Goal: Transaction & Acquisition: Subscribe to service/newsletter

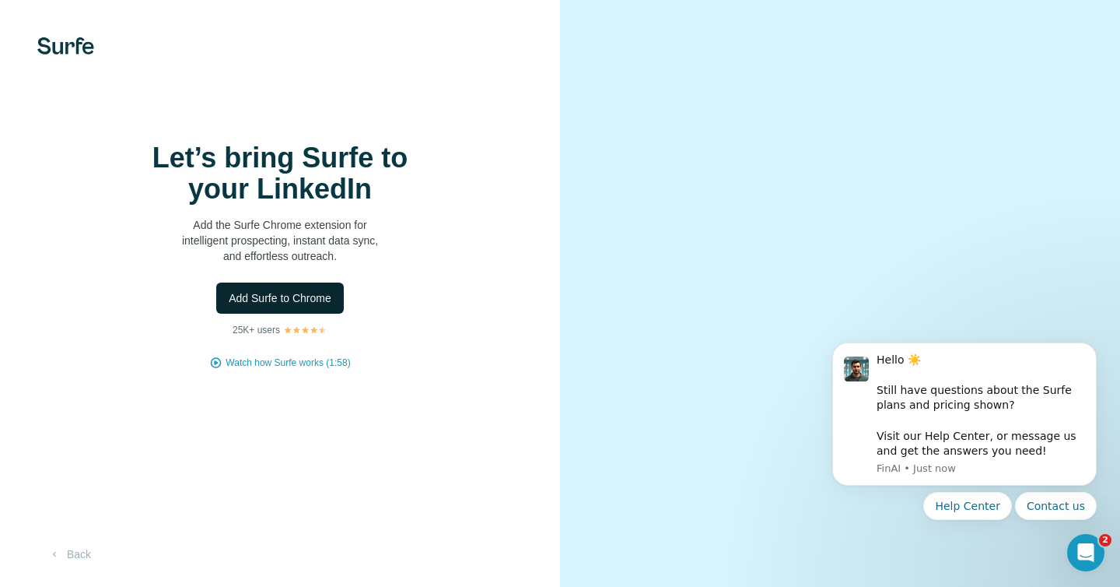
click at [316, 306] on span "Add Surfe to Chrome" at bounding box center [280, 298] width 103 height 16
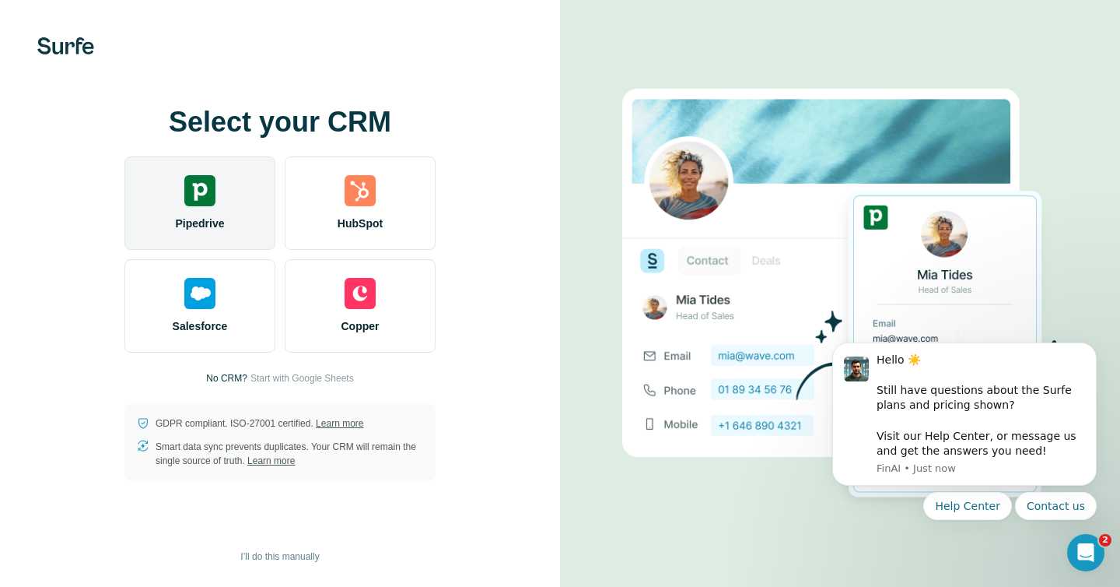
click at [212, 201] on img at bounding box center [199, 190] width 31 height 31
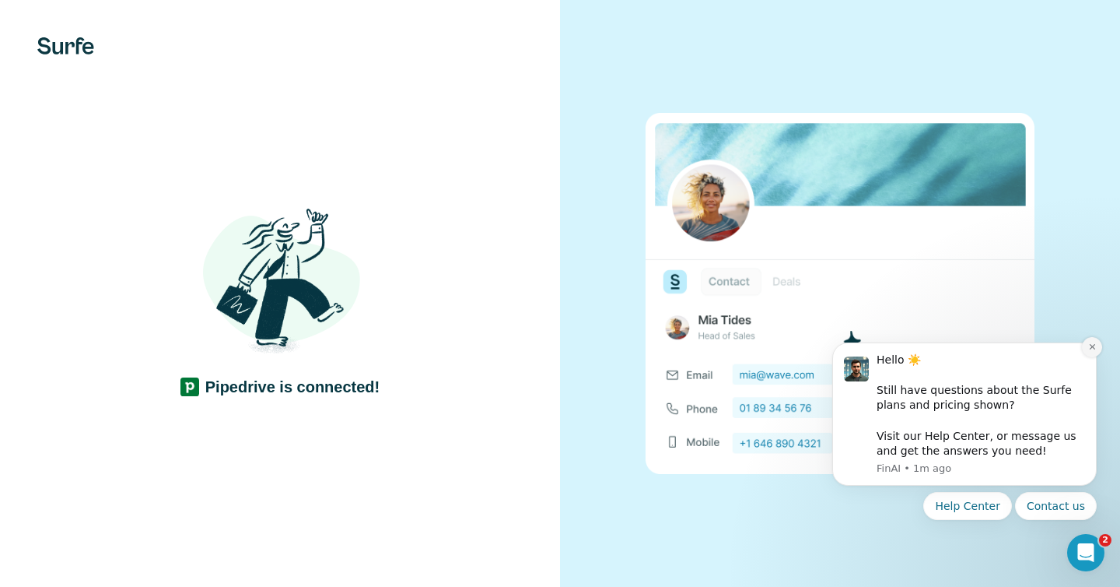
click at [1096, 346] on button "Dismiss notification" at bounding box center [1092, 347] width 20 height 20
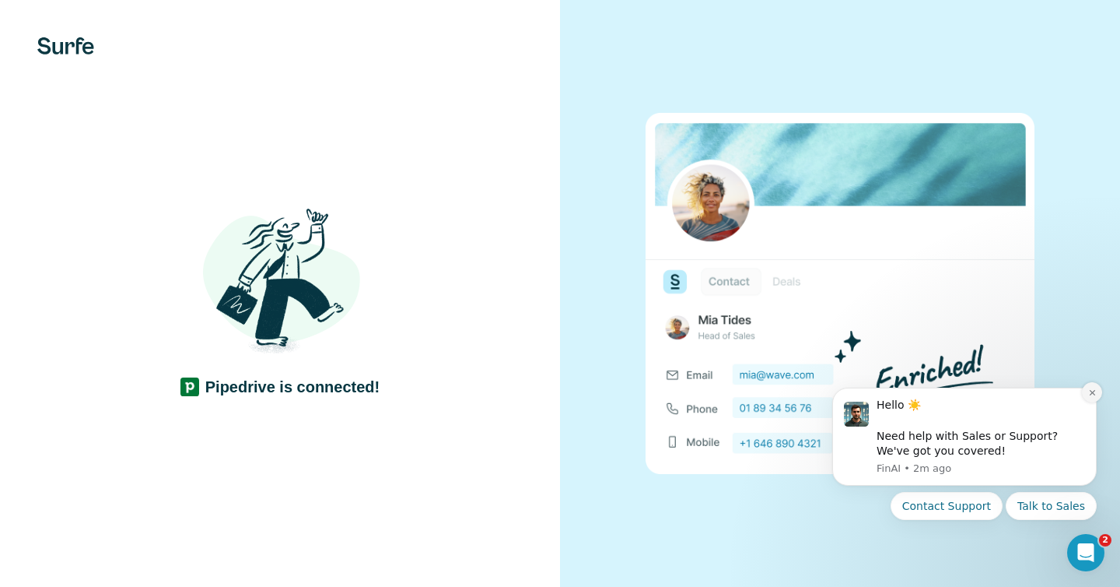
click at [1095, 395] on icon "Dismiss notification" at bounding box center [1092, 392] width 9 height 9
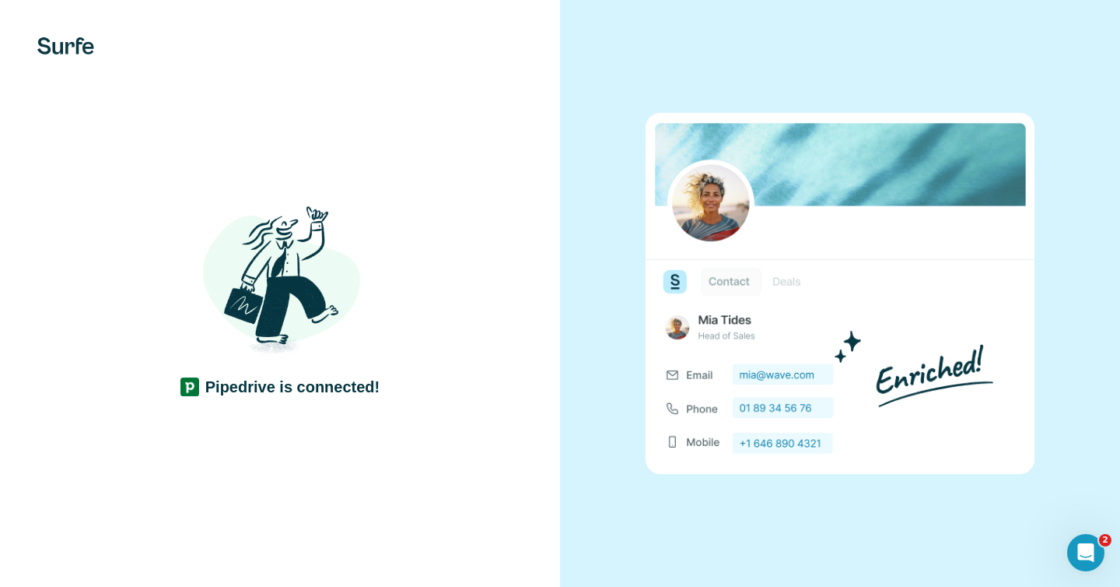
drag, startPoint x: 497, startPoint y: 343, endPoint x: 456, endPoint y: 342, distance: 41.2
click at [497, 343] on div "Pipedrive is connected!" at bounding box center [280, 293] width 498 height 208
